Goal: Task Accomplishment & Management: Manage account settings

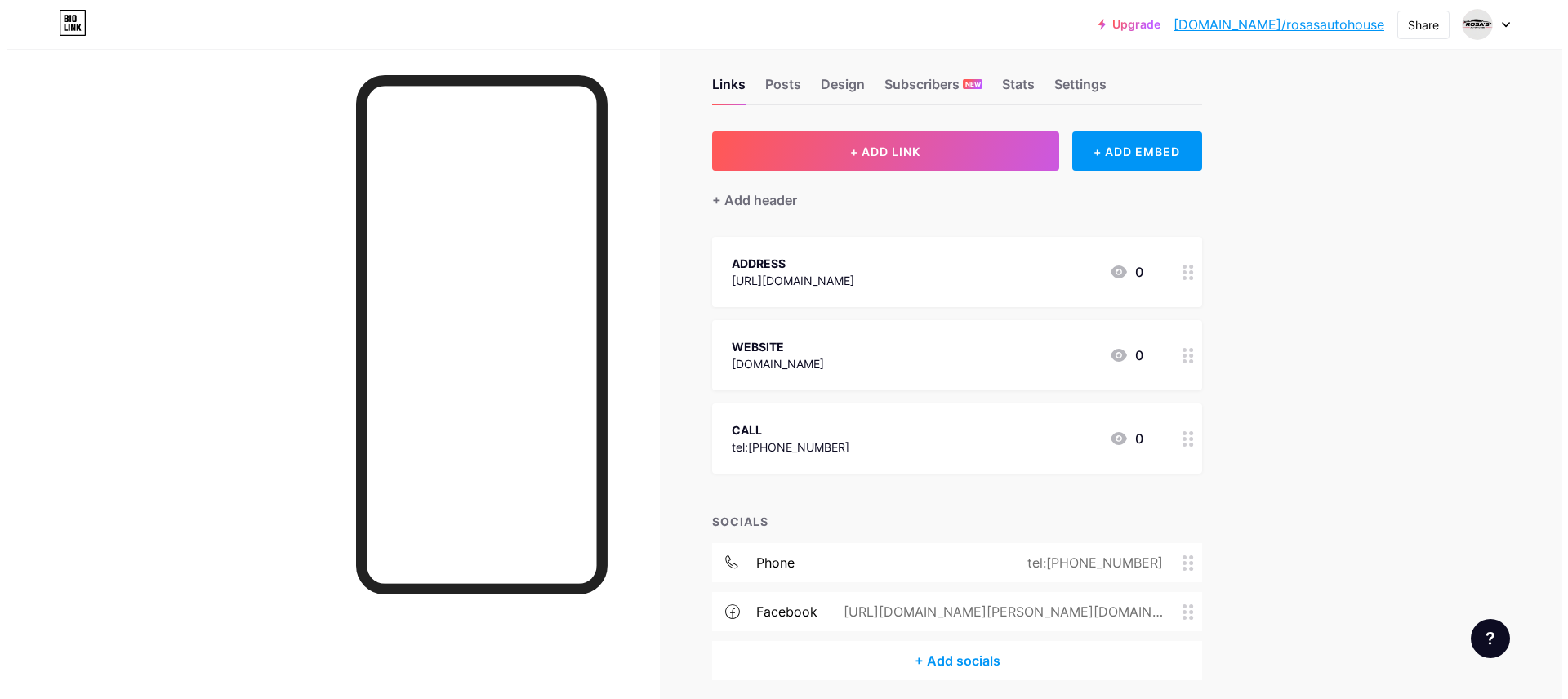
scroll to position [82, 0]
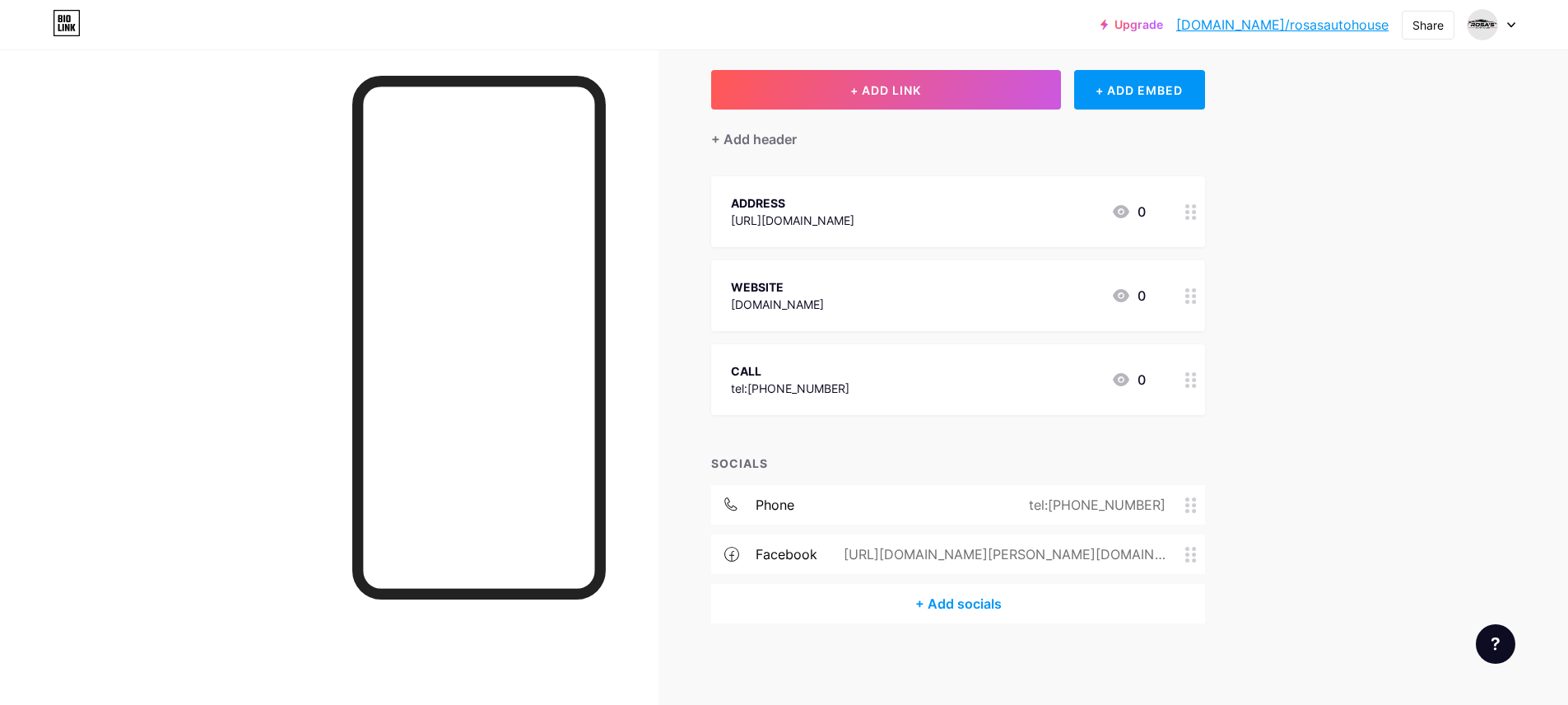
click at [979, 600] on div "+ Add socials" at bounding box center [958, 603] width 494 height 39
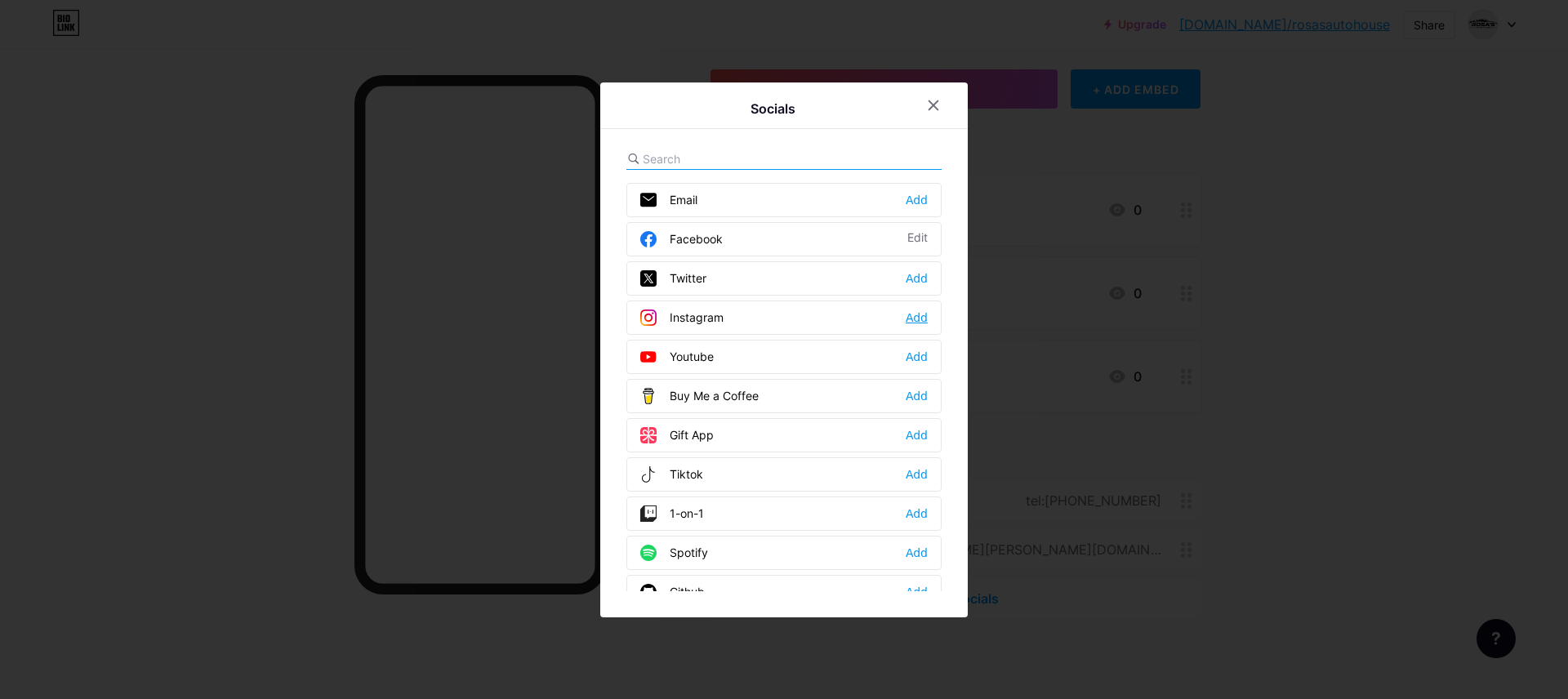
click at [916, 320] on div "Add" at bounding box center [917, 318] width 22 height 17
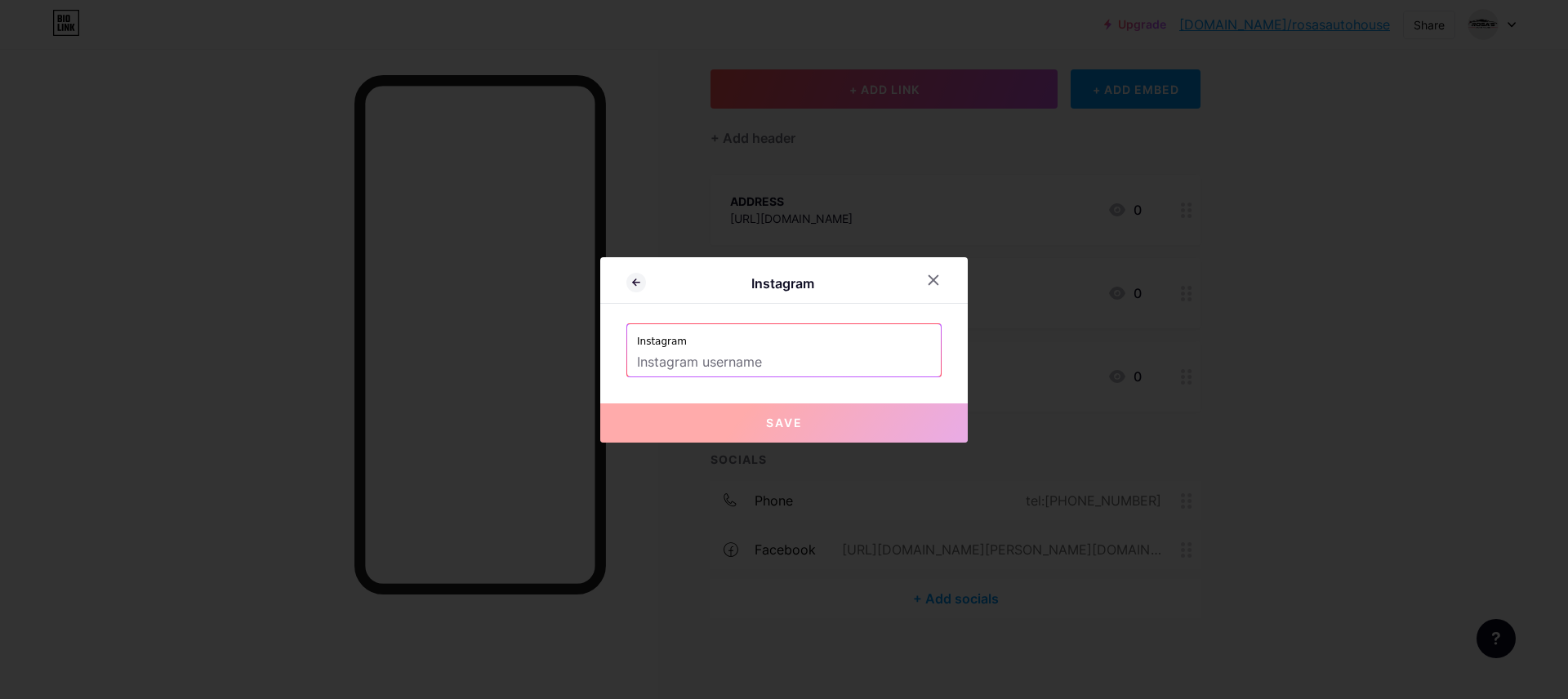
click at [732, 364] on input "text" at bounding box center [784, 362] width 294 height 28
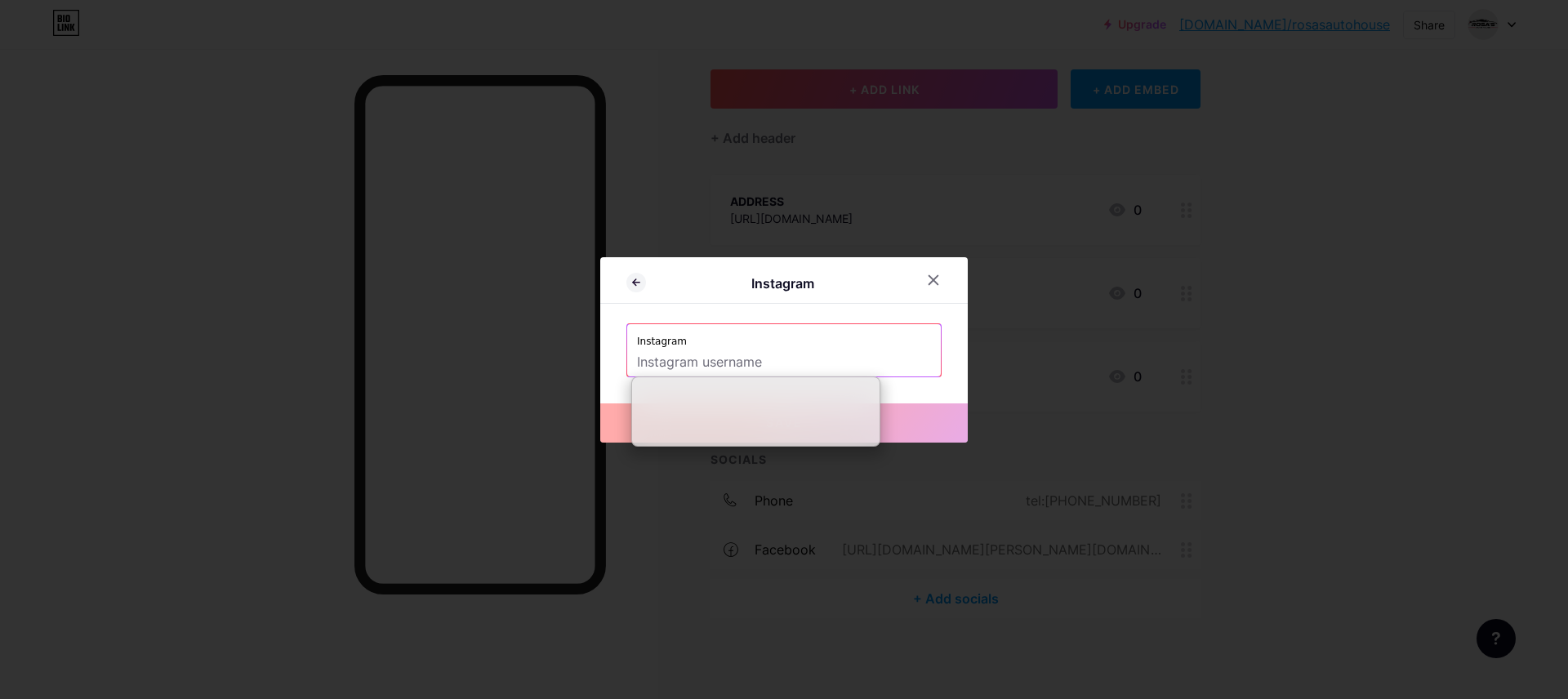
paste input "[URL][DOMAIN_NAME]"
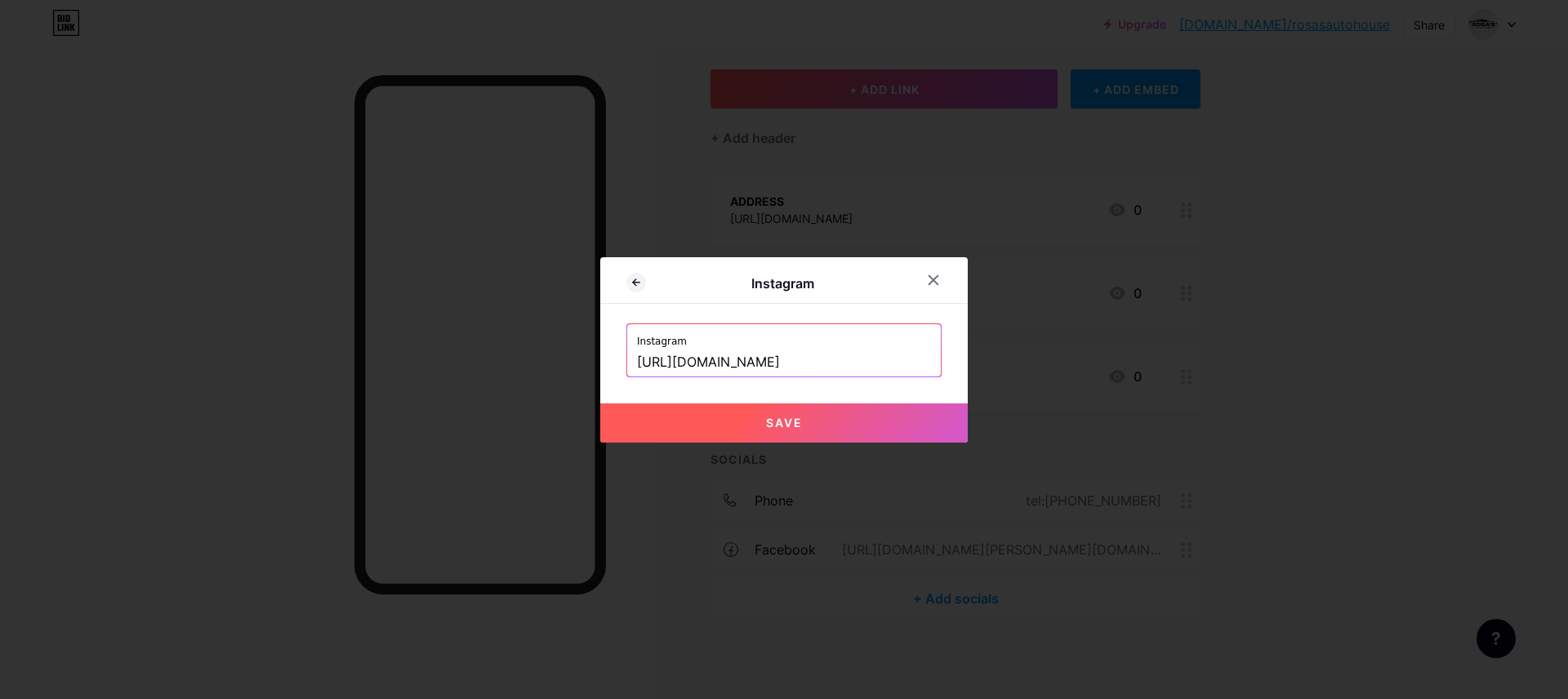
scroll to position [0, 416]
click at [781, 425] on span "Save" at bounding box center [784, 422] width 37 height 14
type input "[URL][DOMAIN_NAME][DOMAIN_NAME]"
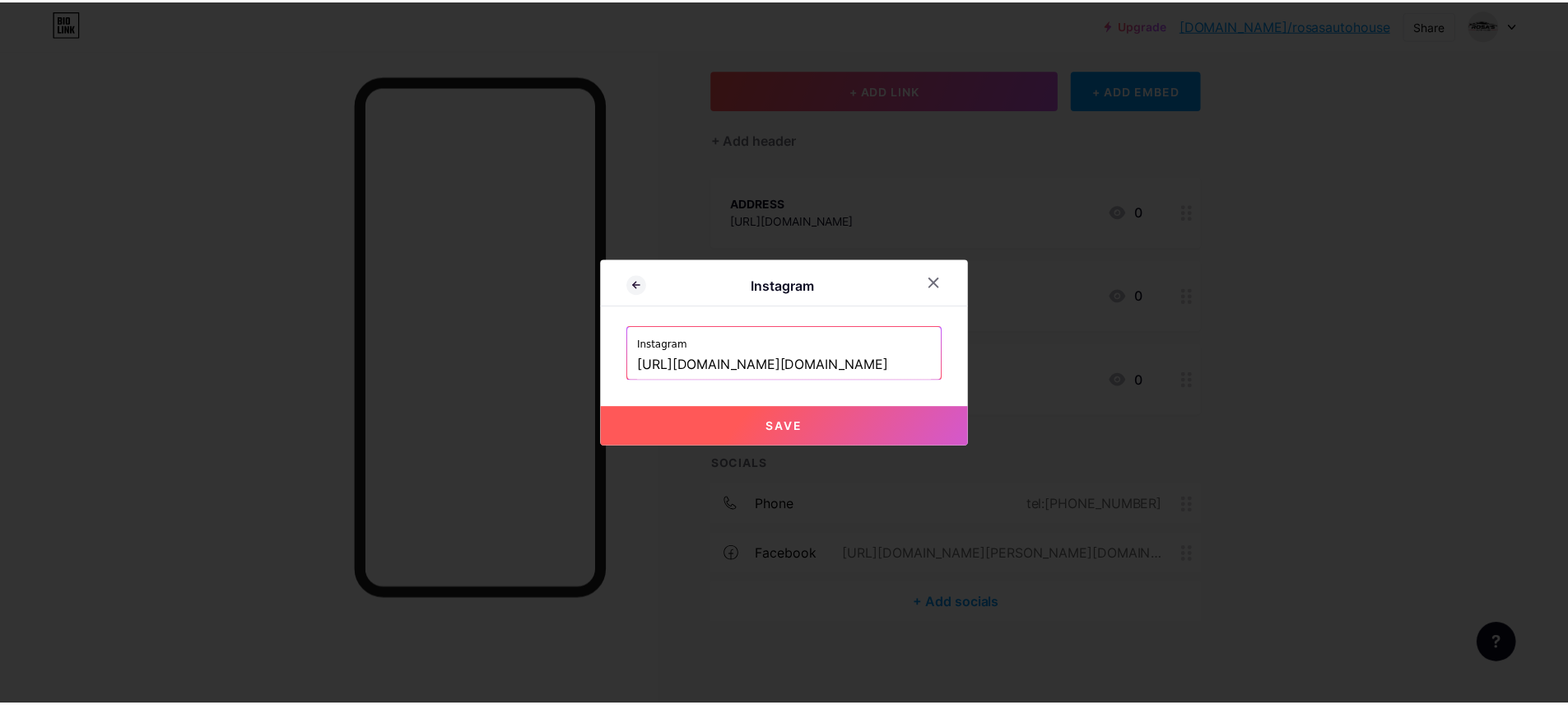
scroll to position [0, 0]
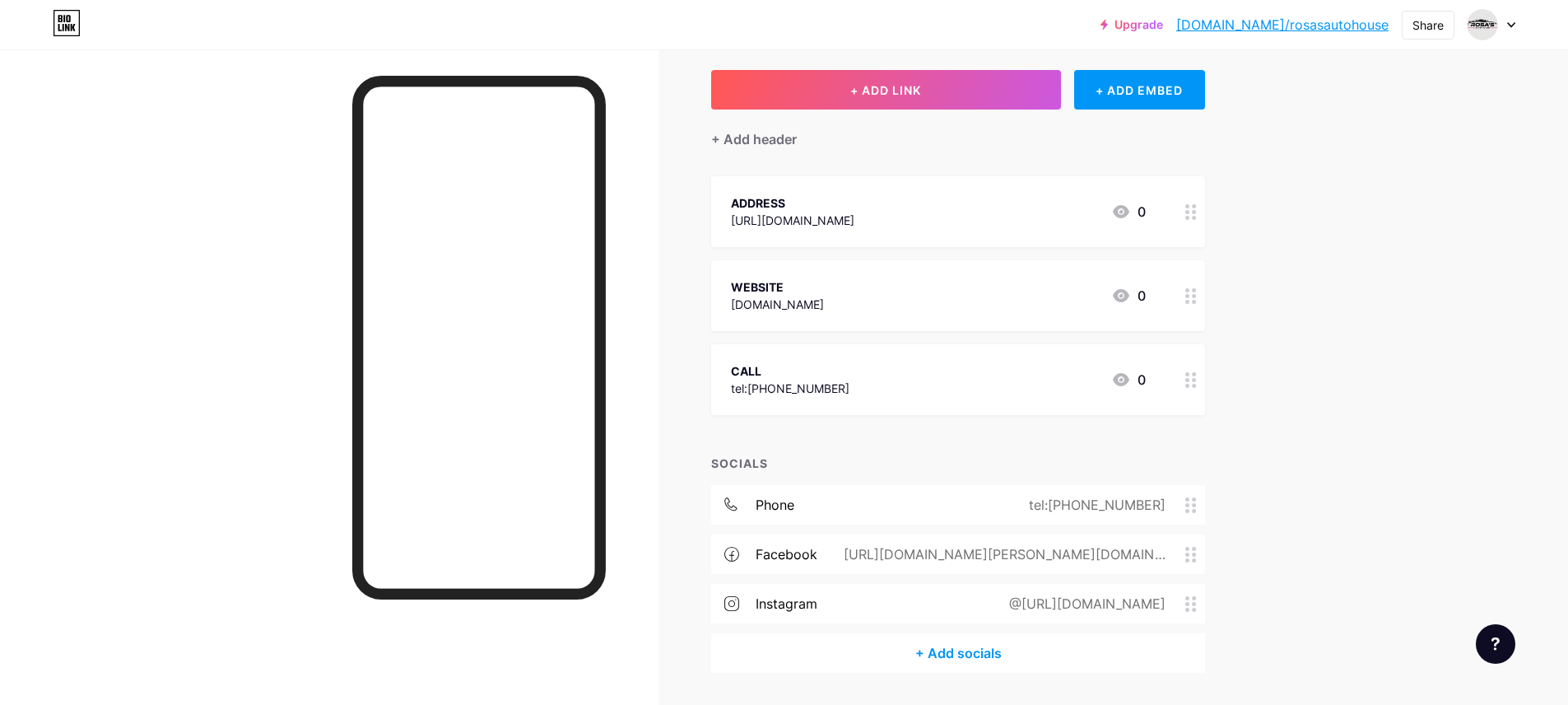
click at [789, 422] on div "+ ADD LINK + ADD EMBED + Add header ADDRESS [URL][DOMAIN_NAME] 0 WEBSITE [DOMAI…" at bounding box center [958, 371] width 494 height 602
click at [812, 603] on div "instagram" at bounding box center [786, 603] width 62 height 20
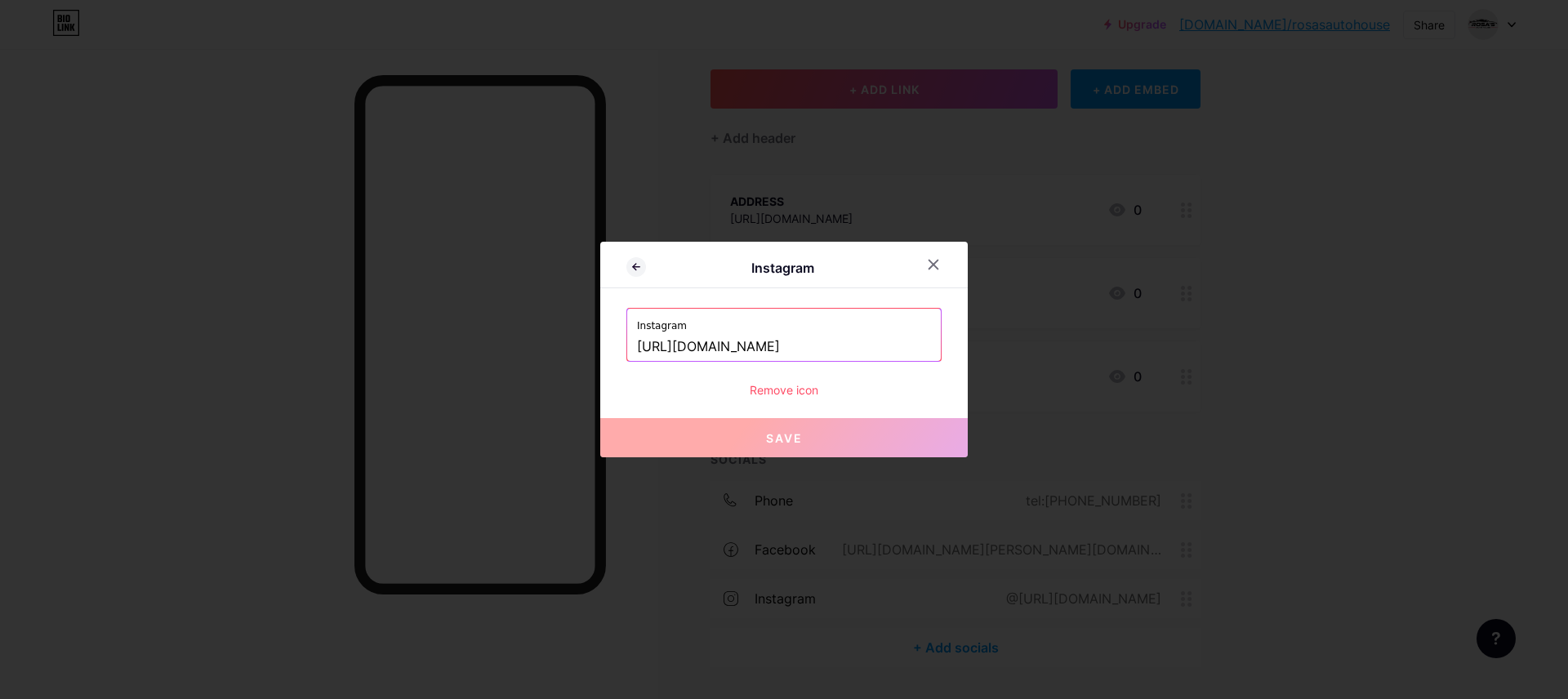
click at [847, 338] on input "[URL][DOMAIN_NAME]" at bounding box center [784, 347] width 294 height 28
drag, startPoint x: 884, startPoint y: 343, endPoint x: 527, endPoint y: 323, distance: 357.6
click at [527, 323] on div "Instagram Instagram [URL][DOMAIN_NAME] Remove icon Save" at bounding box center [784, 349] width 1568 height 699
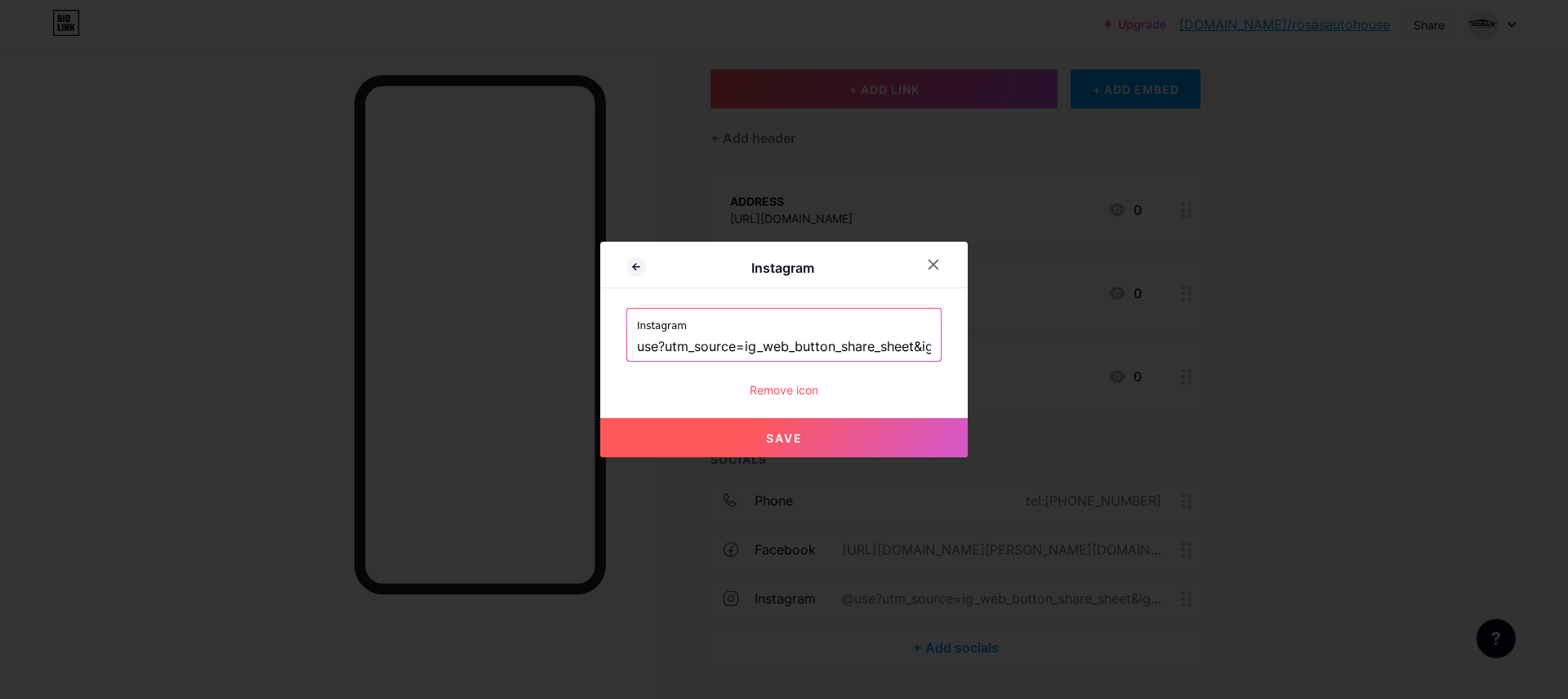
drag, startPoint x: 879, startPoint y: 350, endPoint x: 617, endPoint y: 347, distance: 262.0
click at [617, 347] on div "Instagram Instagram use?utm_source=ig_web_button_share_sheet&igsh=ZDNlZDc0MzIxN…" at bounding box center [784, 349] width 368 height 216
drag, startPoint x: 658, startPoint y: 350, endPoint x: 852, endPoint y: 357, distance: 194.1
click at [852, 357] on input "eet&igsh=ZDNlZDc0MzIxNw==" at bounding box center [784, 347] width 294 height 28
type input "eet"
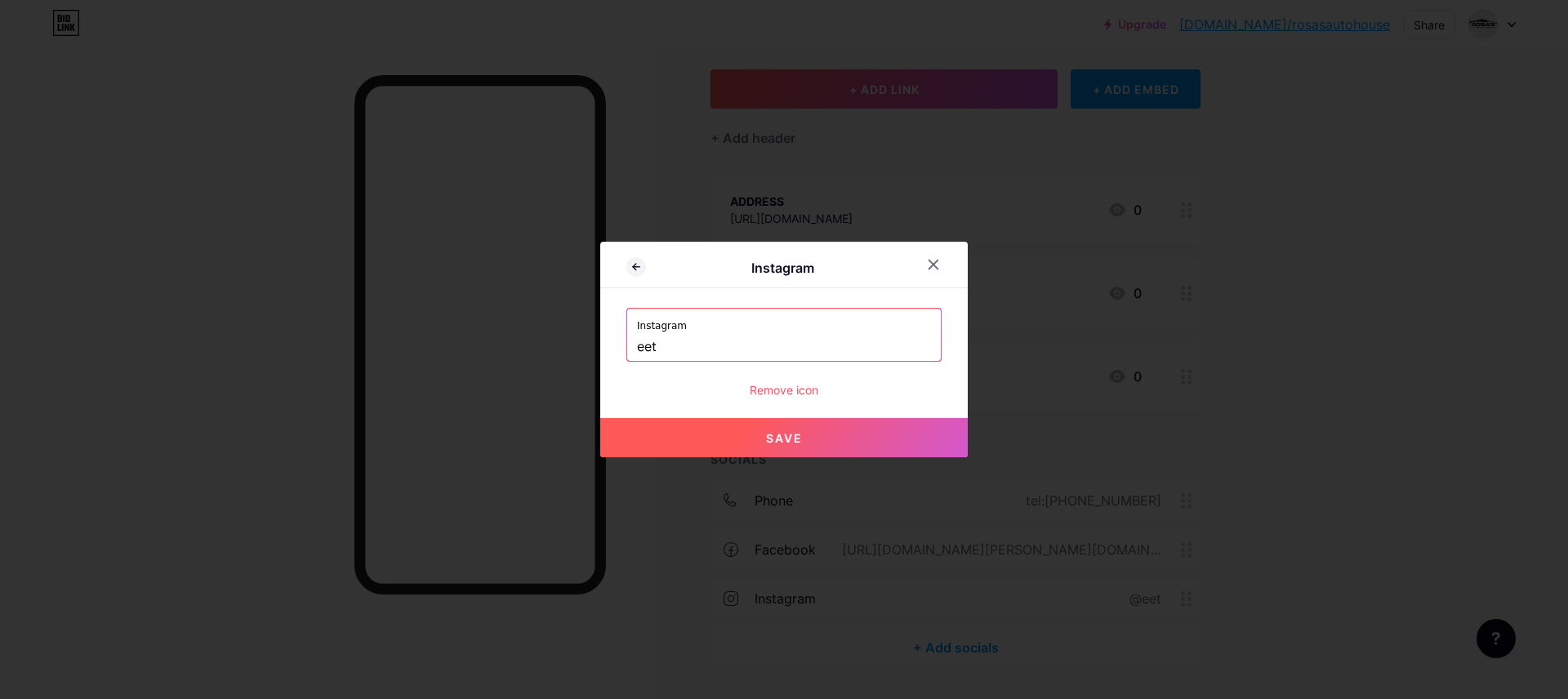
drag, startPoint x: 699, startPoint y: 348, endPoint x: 541, endPoint y: 344, distance: 158.1
click at [541, 344] on div "Instagram Instagram eet Remove icon Save" at bounding box center [784, 349] width 1568 height 699
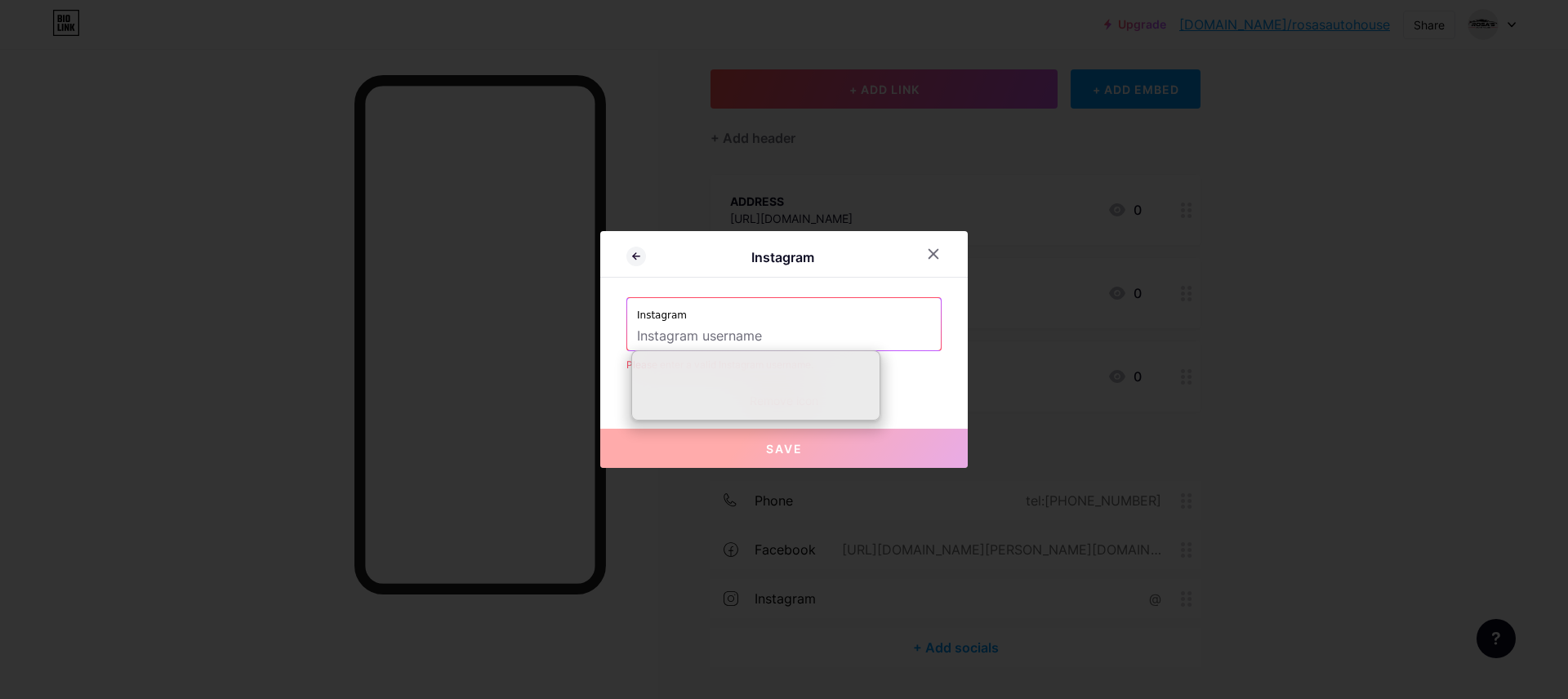
paste input "rosas_autohouse"
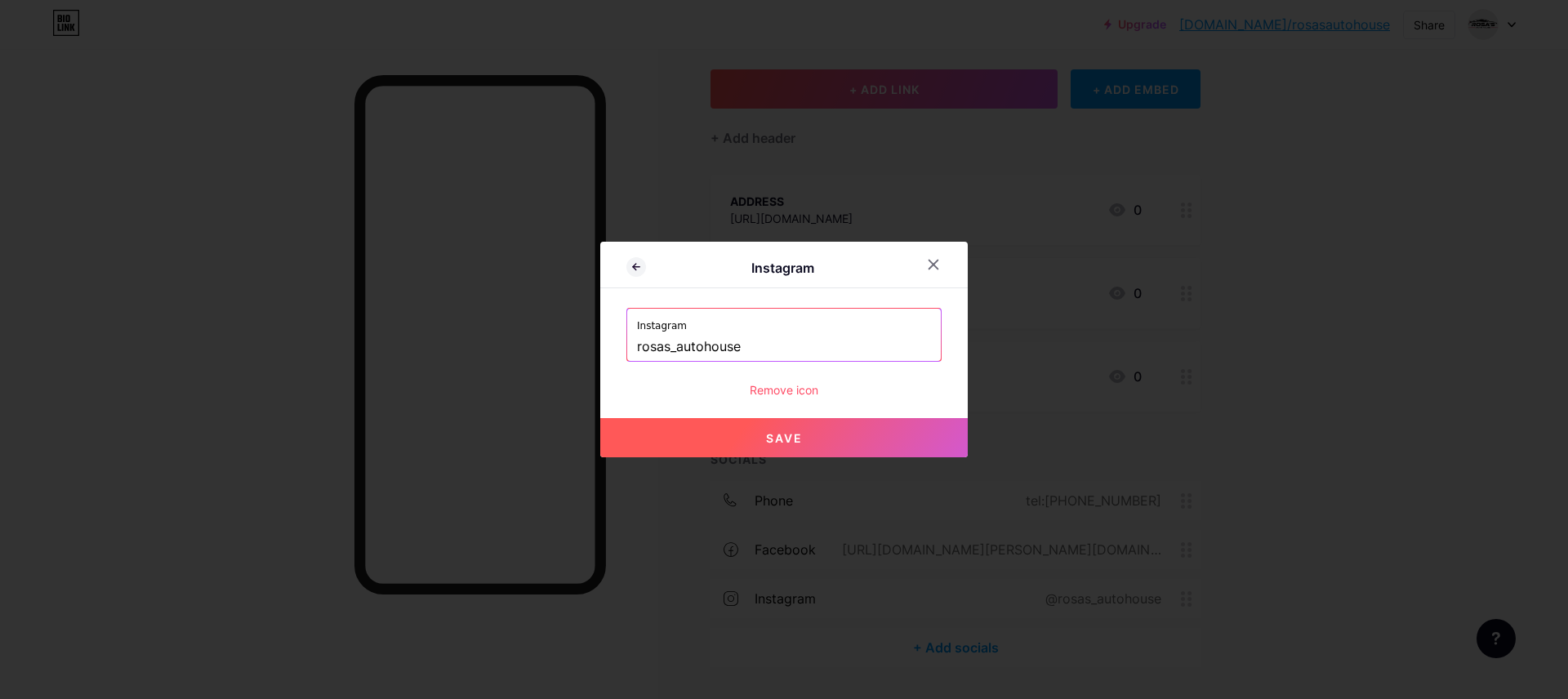
click at [783, 436] on span "Save" at bounding box center [784, 437] width 37 height 14
type input "[URL][DOMAIN_NAME]"
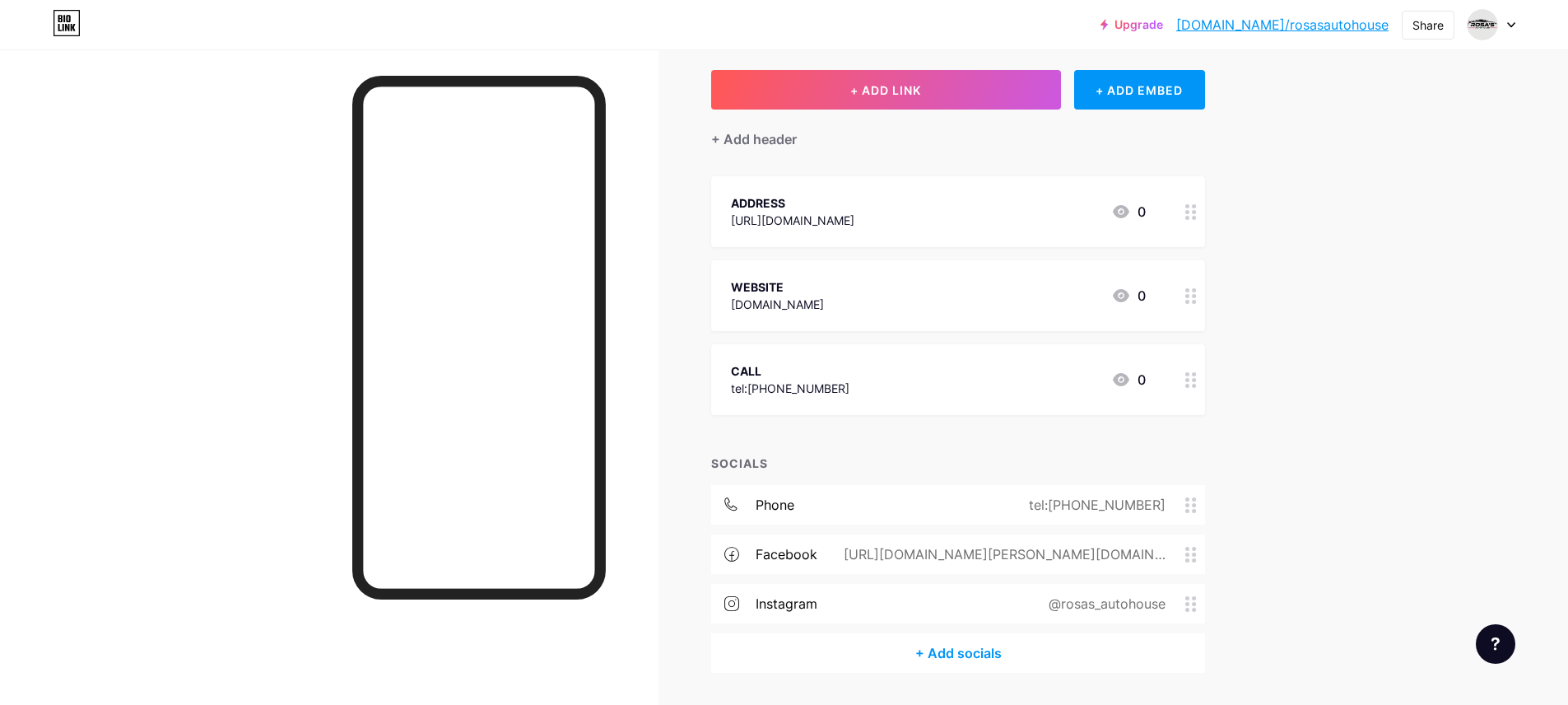
click at [1372, 443] on div "Upgrade [DOMAIN_NAME]/rosasa... [DOMAIN_NAME]/rosasautohouse Share Switch accou…" at bounding box center [784, 335] width 1568 height 838
drag, startPoint x: 1163, startPoint y: 606, endPoint x: 1161, endPoint y: 486, distance: 120.0
click at [1161, 486] on div "phone tel:[PHONE_NUMBER] facebook [URL][DOMAIN_NAME][PERSON_NAME][DOMAIN_NAME] …" at bounding box center [958, 558] width 494 height 148
click at [1334, 497] on div "Upgrade [DOMAIN_NAME]/rosasa... [DOMAIN_NAME]/rosasautohouse Share Switch accou…" at bounding box center [784, 335] width 1568 height 838
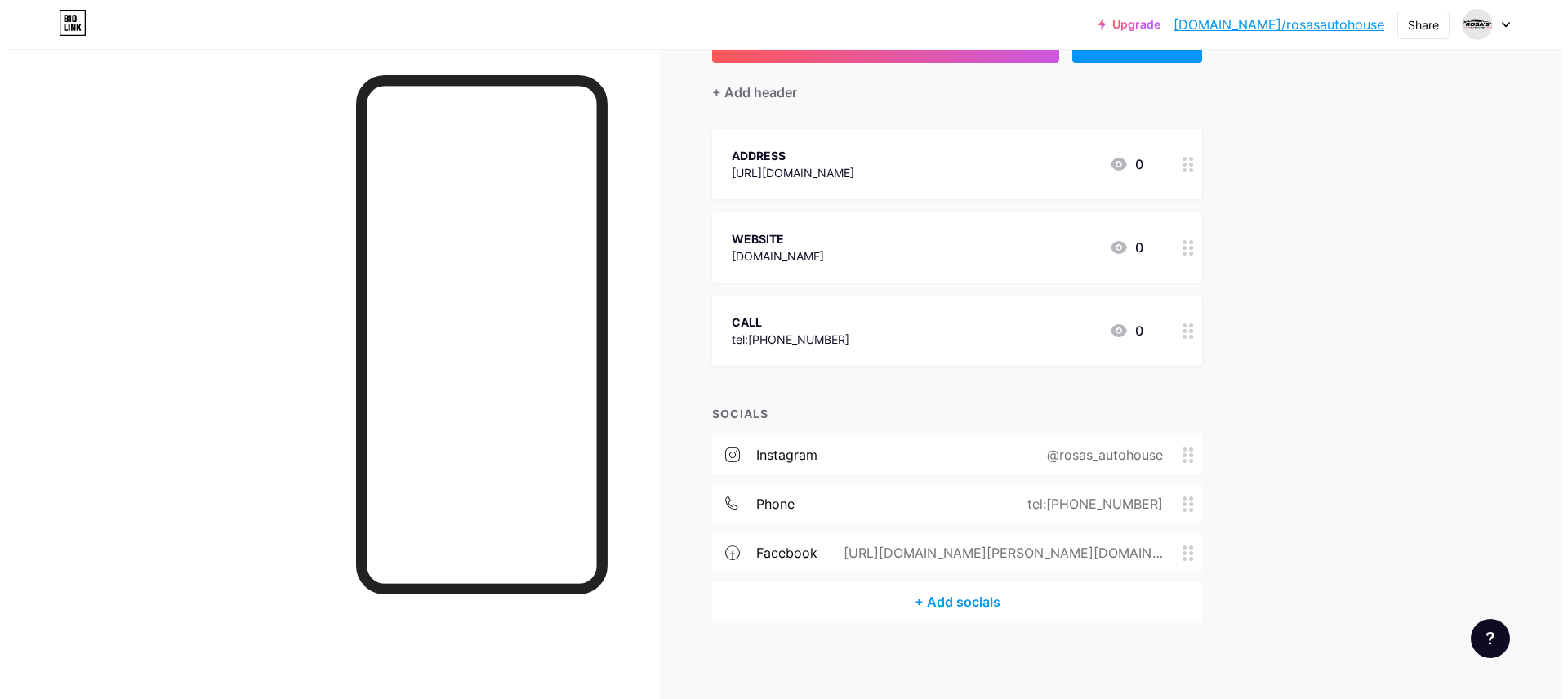
scroll to position [131, 0]
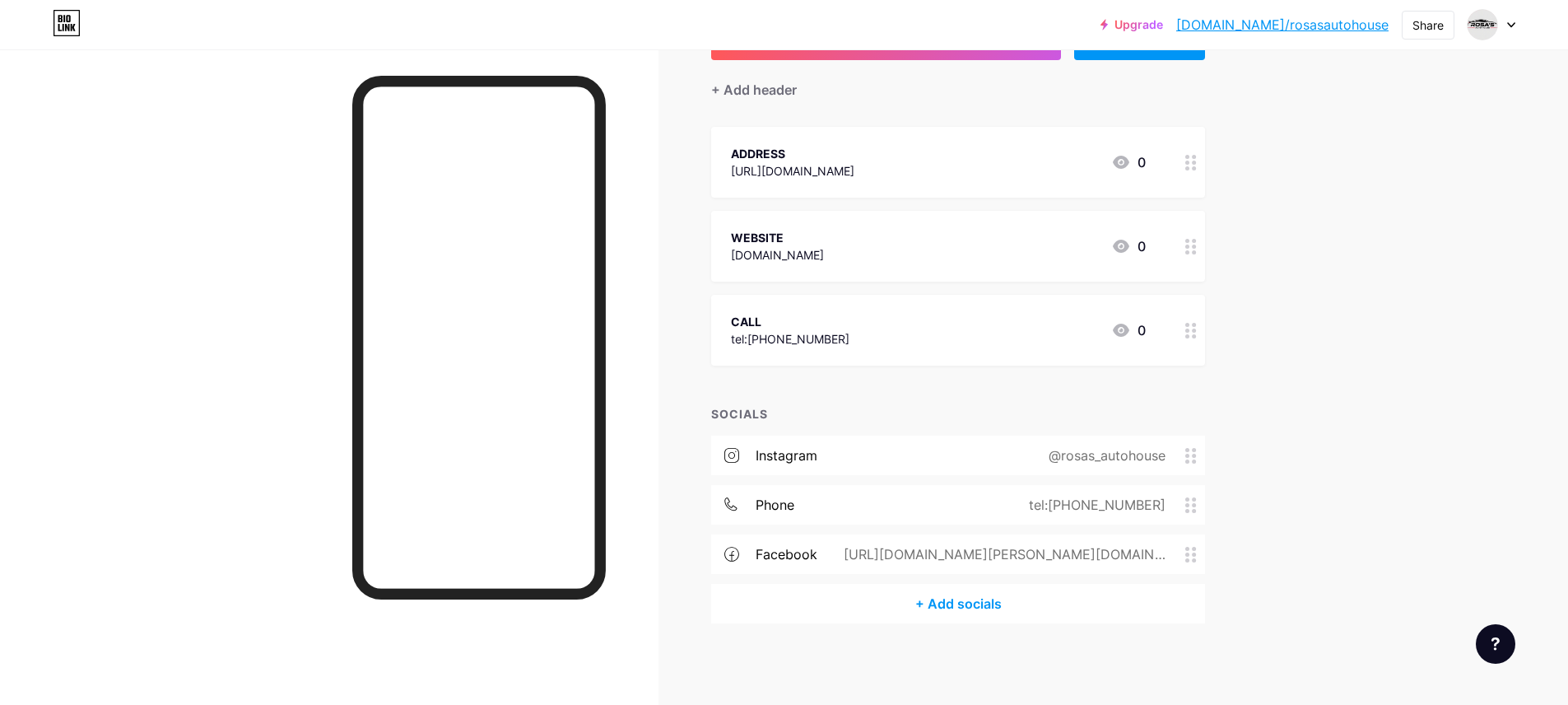
click at [978, 602] on div "+ Add socials" at bounding box center [958, 603] width 494 height 39
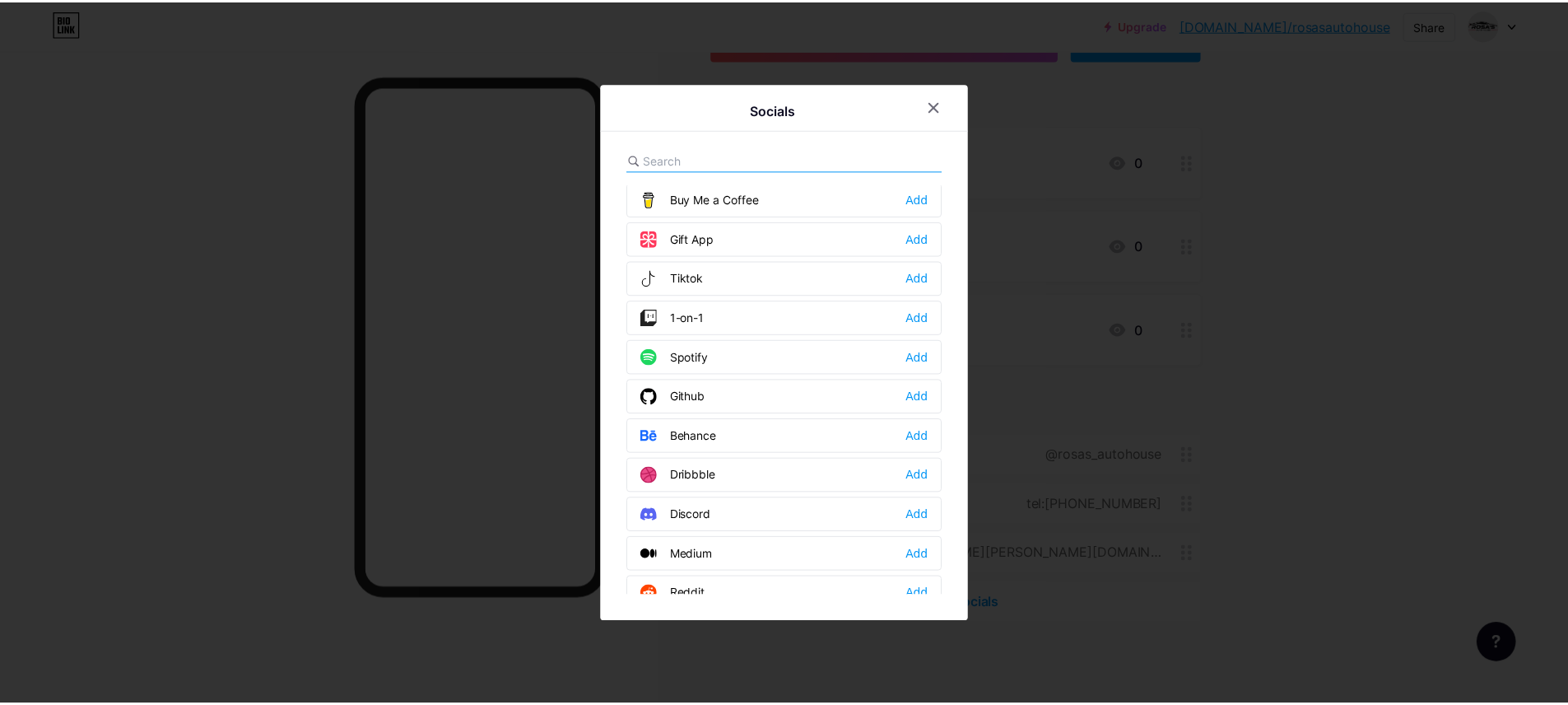
scroll to position [0, 0]
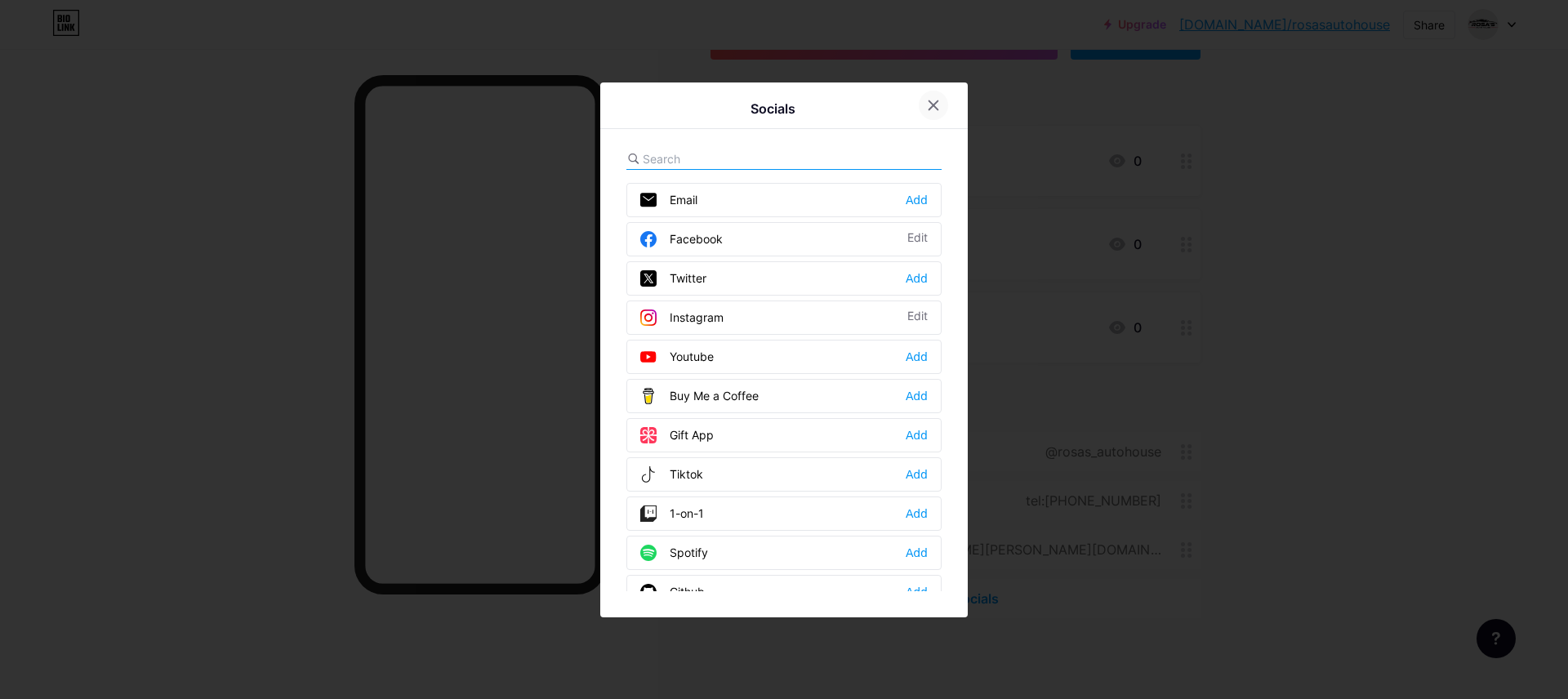
click at [928, 104] on icon at bounding box center [934, 106] width 13 height 13
